Goal: Check status: Check status

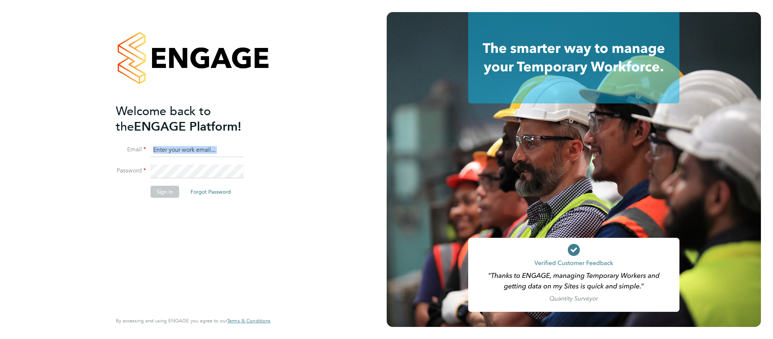
click at [205, 148] on input at bounding box center [197, 150] width 93 height 14
paste input "[EMAIL_ADDRESS][DOMAIN_NAME]"
type input "[EMAIL_ADDRESS][DOMAIN_NAME]"
click at [173, 181] on li "Password" at bounding box center [189, 174] width 147 height 21
click at [170, 187] on button "Sign In" at bounding box center [165, 192] width 29 height 12
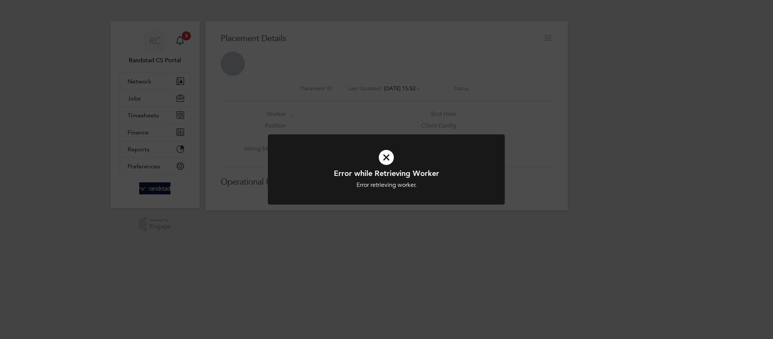
click at [389, 154] on icon at bounding box center [386, 157] width 196 height 29
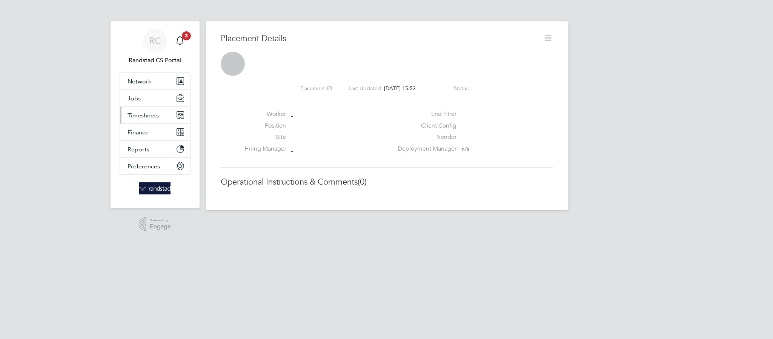
click at [145, 115] on span "Timesheets" at bounding box center [143, 115] width 31 height 7
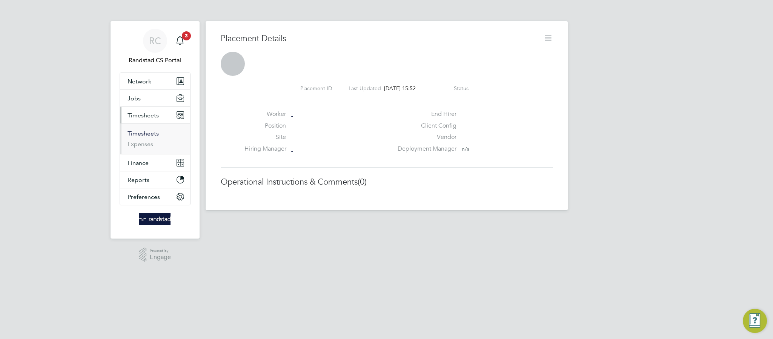
click at [146, 135] on link "Timesheets" at bounding box center [143, 133] width 31 height 7
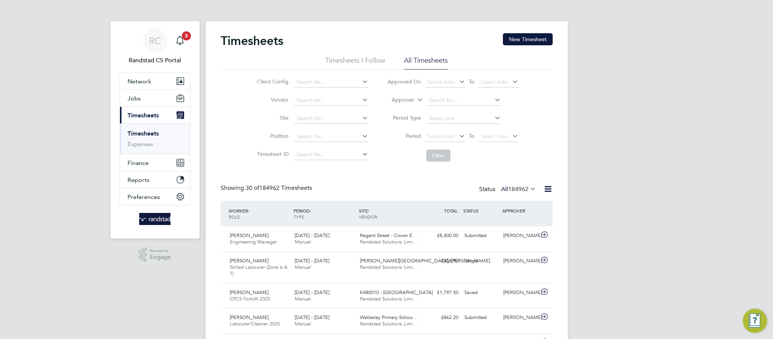
scroll to position [4, 4]
click at [314, 99] on input at bounding box center [331, 100] width 74 height 11
click at [314, 131] on li "Position" at bounding box center [311, 137] width 132 height 18
click at [337, 158] on input at bounding box center [331, 154] width 74 height 11
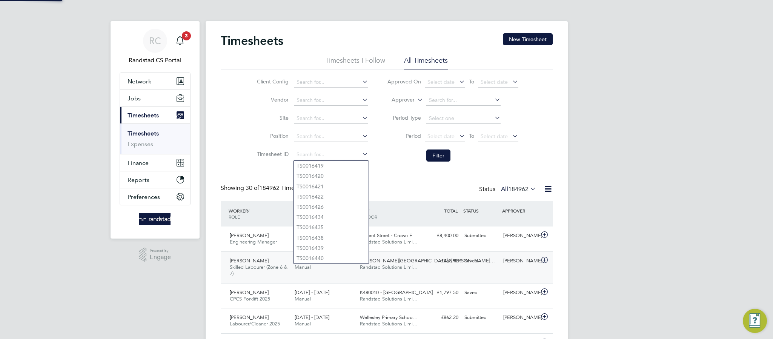
click at [395, 260] on span "Whitworth Road, Spenn…" at bounding box center [427, 260] width 135 height 6
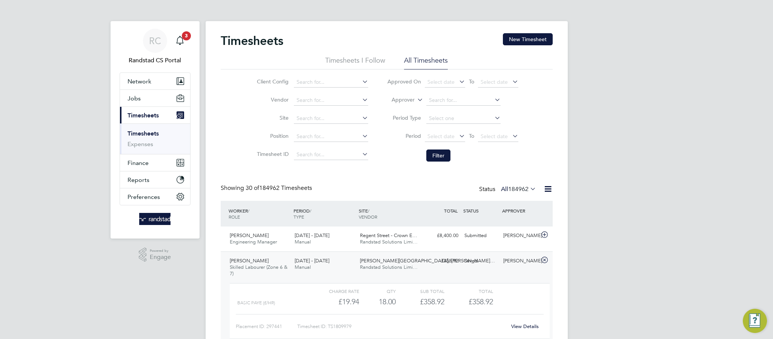
click at [324, 153] on input at bounding box center [331, 154] width 74 height 11
paste input "1808151"
click at [326, 163] on li "TS 1808151" at bounding box center [331, 166] width 75 height 10
type input "TS1808151"
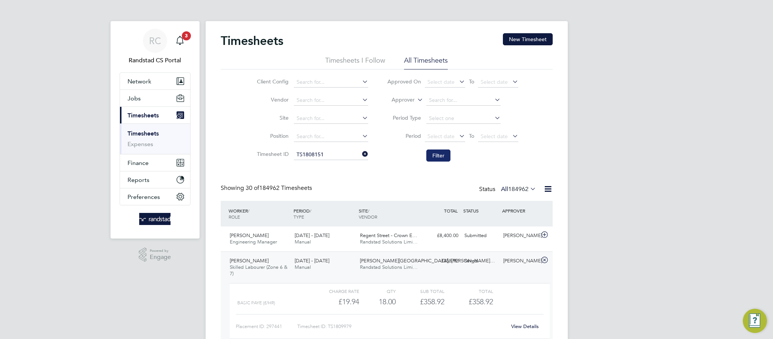
click at [440, 160] on button "Filter" at bounding box center [438, 155] width 24 height 12
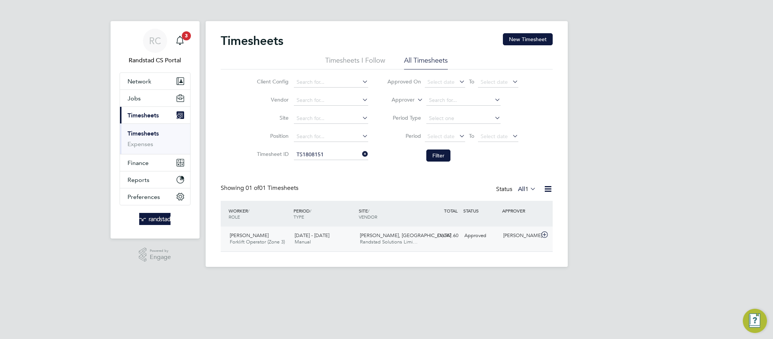
click at [343, 241] on div "18 - 24 Aug 2025 Manual" at bounding box center [324, 238] width 65 height 19
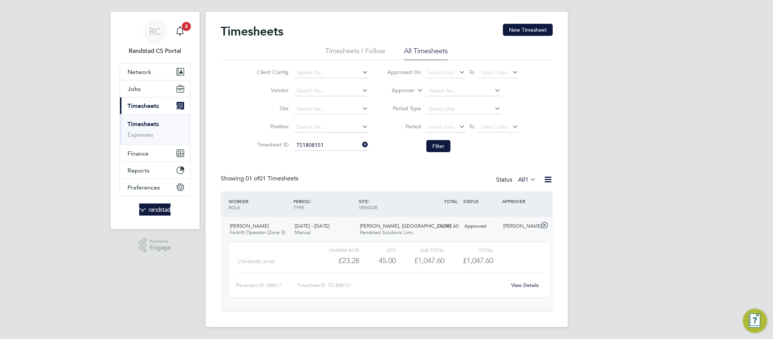
click at [524, 286] on link "View Details" at bounding box center [525, 285] width 28 height 6
click at [324, 143] on input at bounding box center [331, 145] width 74 height 11
paste input "1808152"
click at [322, 155] on b "1808152" at bounding box center [313, 156] width 21 height 6
type input "TS1808152"
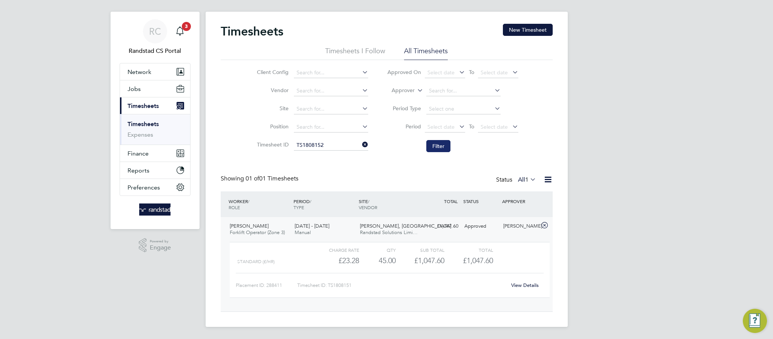
click at [435, 143] on button "Filter" at bounding box center [438, 146] width 24 height 12
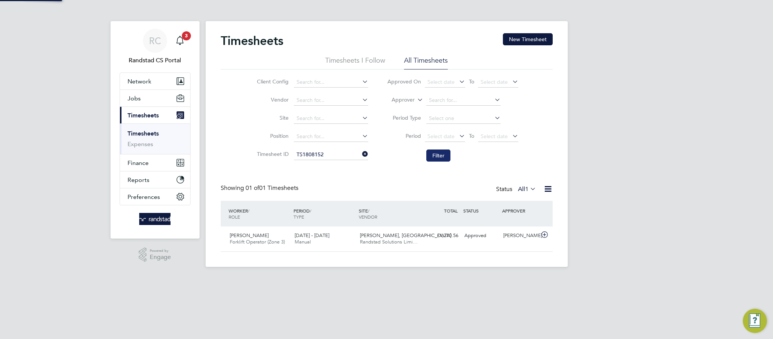
scroll to position [19, 66]
click at [423, 245] on div "Dawid Mojzyk Forklift Operator (Zone 3) 18 - 24 Aug 2025 18 - 24 Aug 2025 Manua…" at bounding box center [387, 238] width 332 height 25
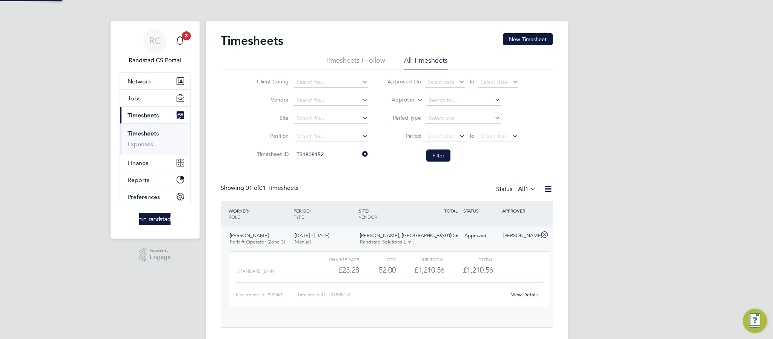
scroll to position [12, 74]
click at [526, 296] on link "View Details" at bounding box center [525, 294] width 28 height 6
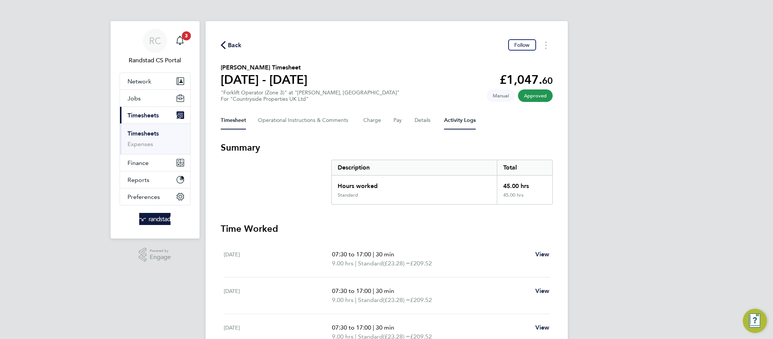
click at [467, 123] on Logs-tab "Activity Logs" at bounding box center [460, 120] width 32 height 18
click at [455, 128] on Logs-tab "Activity Logs" at bounding box center [460, 120] width 32 height 18
